Goal: Information Seeking & Learning: Learn about a topic

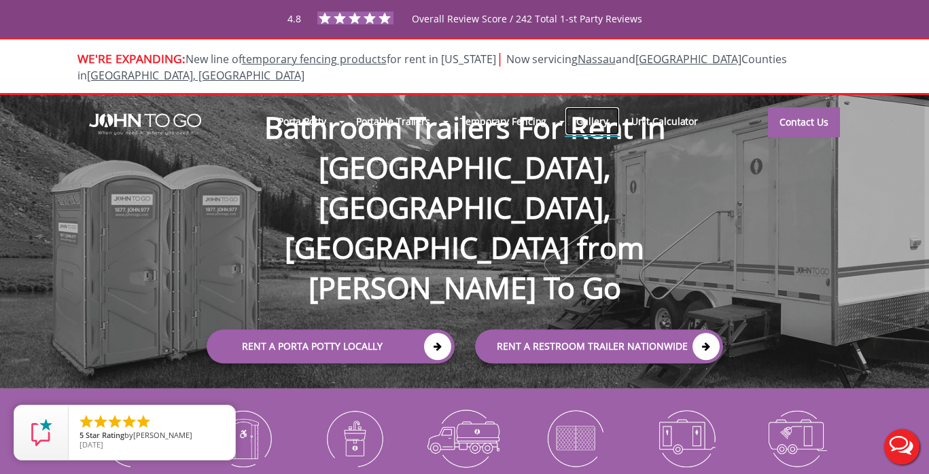
click at [585, 111] on link "Gallery" at bounding box center [592, 121] width 54 height 29
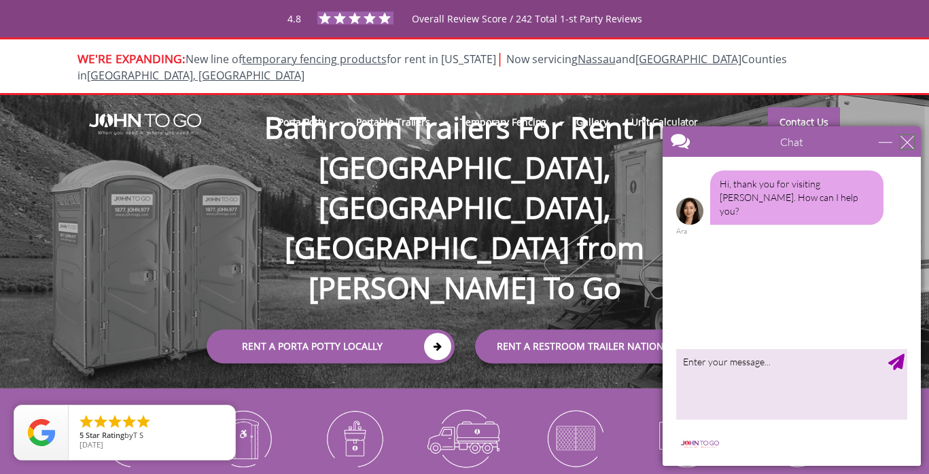
click at [910, 145] on div "close" at bounding box center [907, 142] width 14 height 14
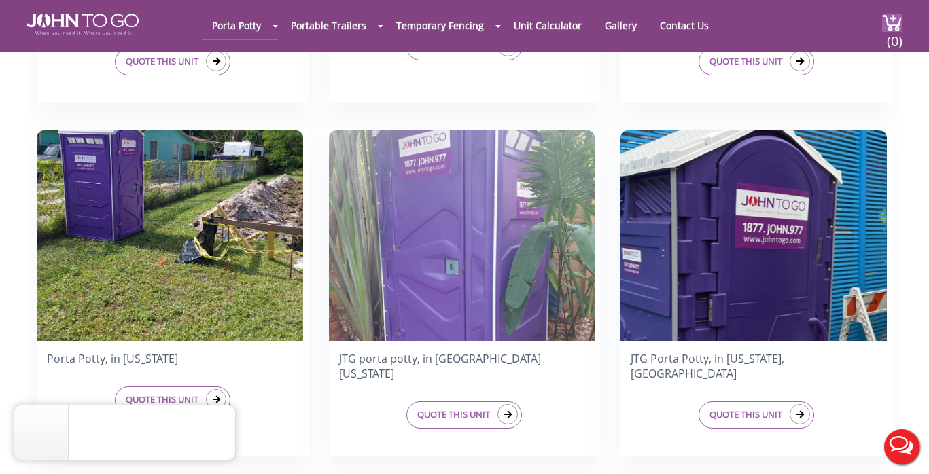
scroll to position [1031, 0]
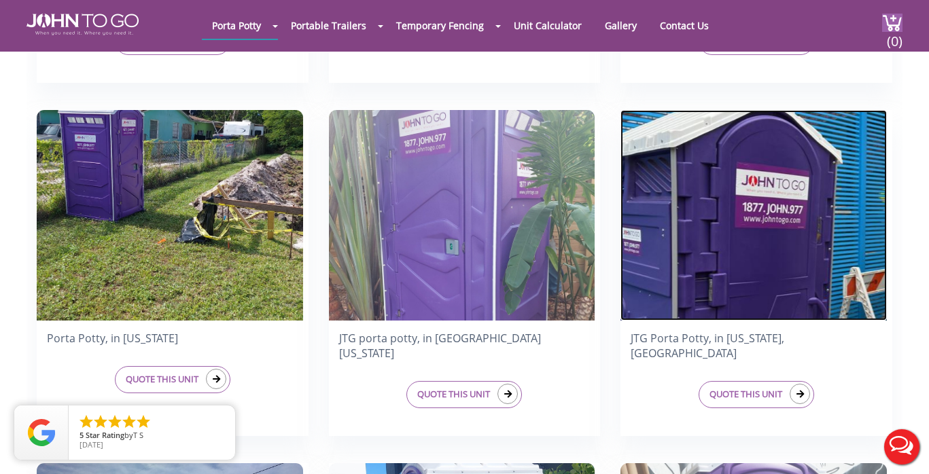
click at [713, 170] on img at bounding box center [753, 215] width 266 height 211
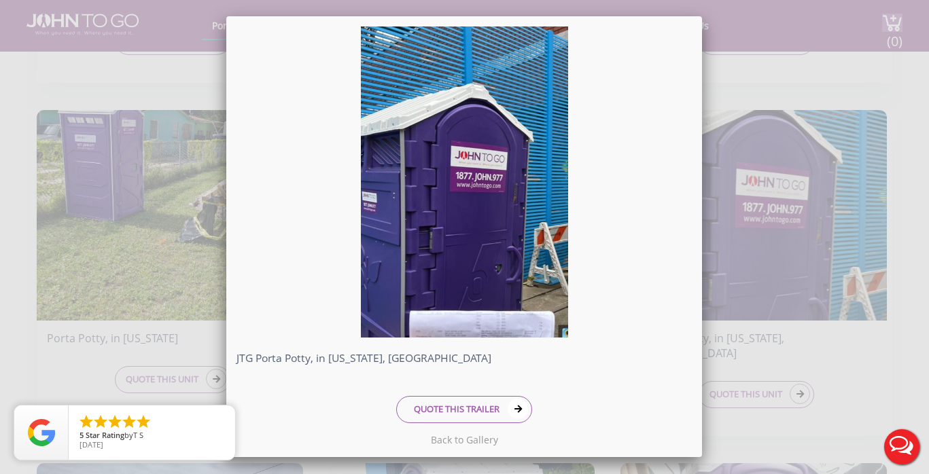
click at [798, 163] on div "JTG Porta Potty, in [US_STATE], [GEOGRAPHIC_DATA] QUOTE THIS TRAILER" at bounding box center [464, 237] width 929 height 474
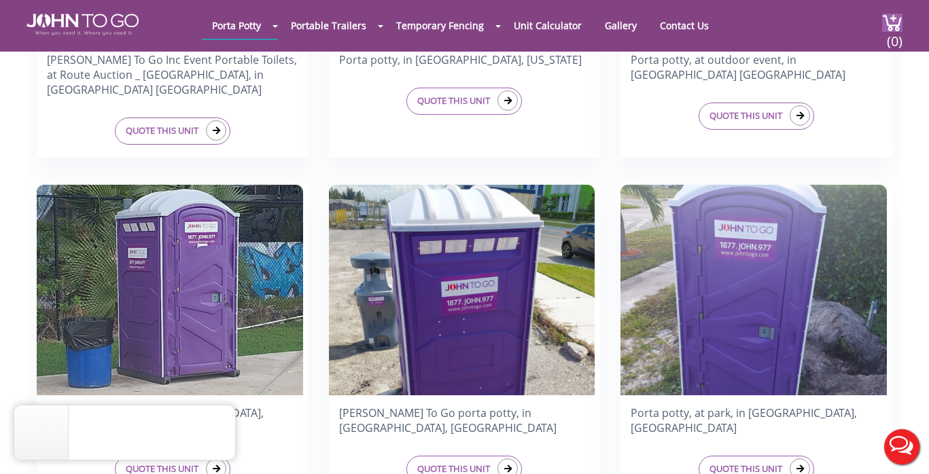
scroll to position [1670, 0]
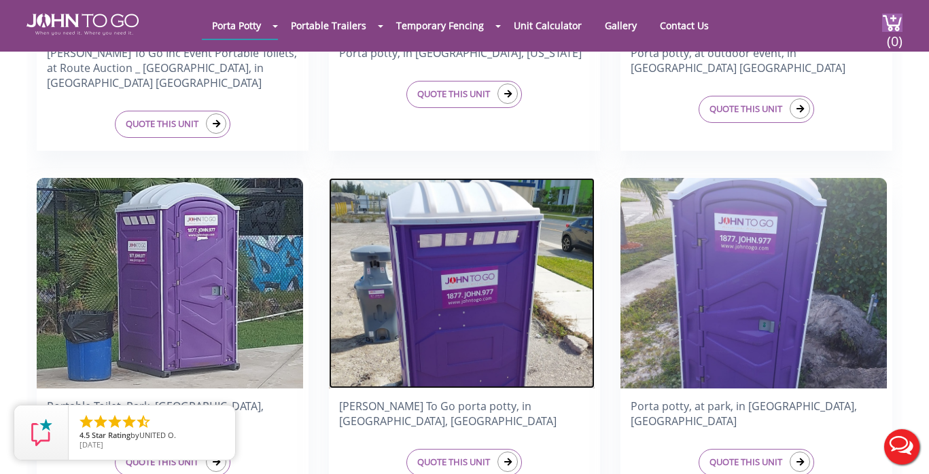
click at [437, 283] on img at bounding box center [462, 283] width 266 height 211
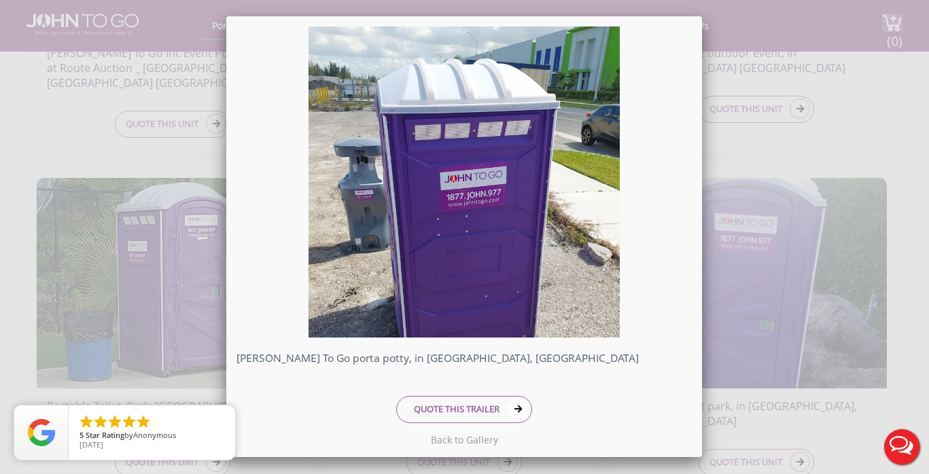
click at [799, 62] on div "[PERSON_NAME] To Go porta potty, in [GEOGRAPHIC_DATA], [GEOGRAPHIC_DATA] QUOTE …" at bounding box center [464, 237] width 929 height 474
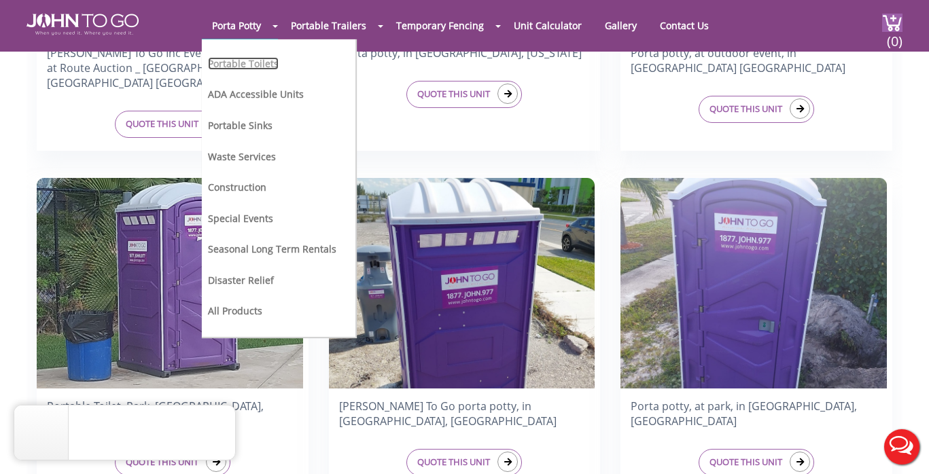
click at [249, 62] on link "Portable Toilets" at bounding box center [243, 63] width 71 height 13
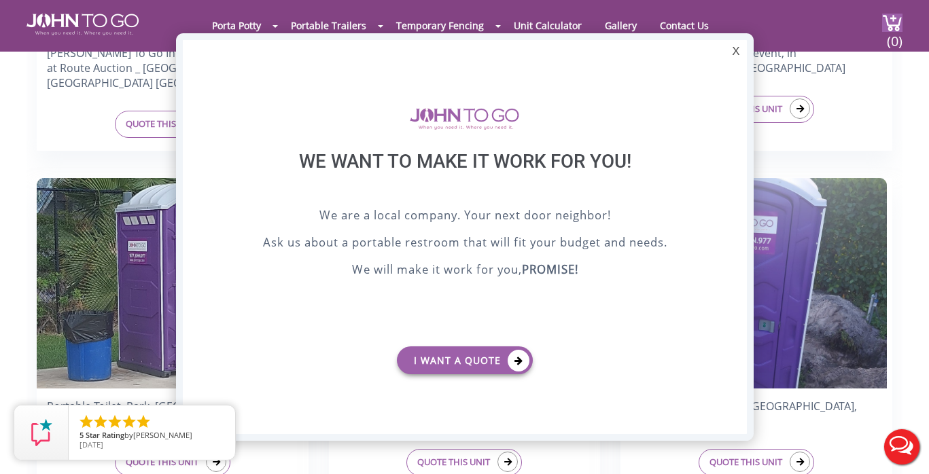
scroll to position [0, 0]
click at [743, 47] on div "X" at bounding box center [735, 51] width 21 height 23
